Goal: Information Seeking & Learning: Learn about a topic

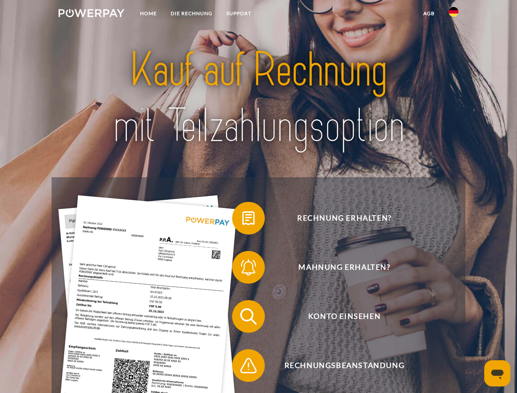
click at [91, 14] on img at bounding box center [92, 13] width 66 height 8
click at [454, 14] on img at bounding box center [454, 12] width 10 height 10
click at [429, 14] on link "agb" at bounding box center [429, 13] width 25 height 15
click at [242, 220] on span at bounding box center [236, 218] width 41 height 41
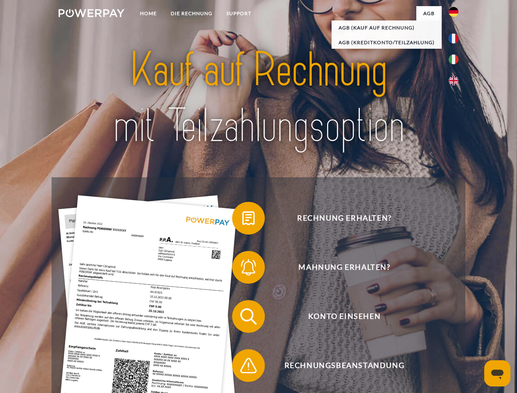
click at [242, 269] on div "Rechnung erhalten? Mahnung erhalten? Konto einsehen" at bounding box center [259, 341] width 414 height 328
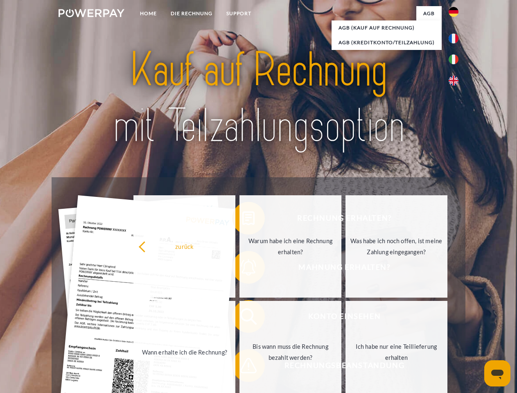
click at [242, 318] on link "Bis wann muss die Rechnung bezahlt werden?" at bounding box center [291, 352] width 102 height 102
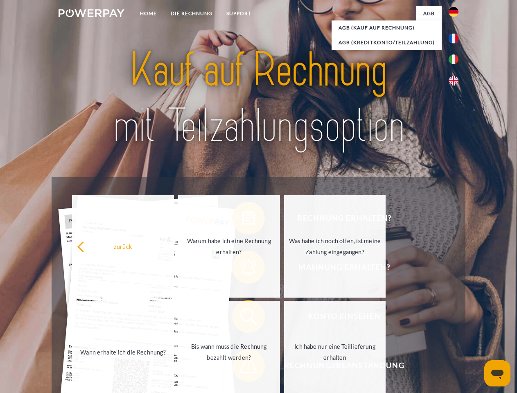
click at [284, 367] on link "Ich habe nur eine Teillieferung erhalten" at bounding box center [335, 352] width 102 height 102
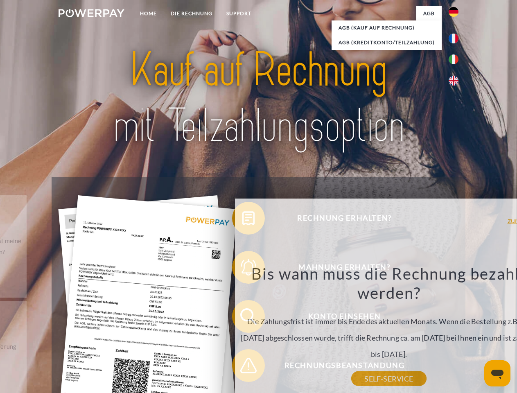
click at [498, 374] on icon "Messaging-Fenster öffnen" at bounding box center [498, 375] width 12 height 10
